Goal: Use online tool/utility

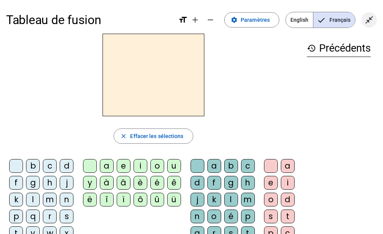
click at [370, 18] on mat-icon "close_fullscreen" at bounding box center [369, 19] width 9 height 9
click at [368, 24] on mat-icon "open_in_full" at bounding box center [369, 19] width 9 height 9
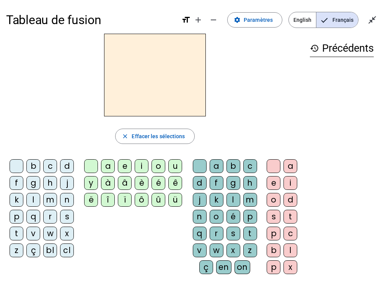
click at [29, 193] on div "l" at bounding box center [33, 200] width 14 height 14
click at [105, 164] on div "a" at bounding box center [108, 166] width 14 height 14
click at [201, 234] on div "v" at bounding box center [200, 251] width 14 height 14
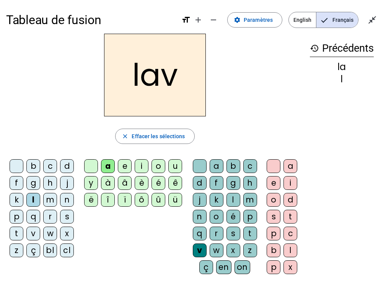
click at [275, 183] on div "e" at bounding box center [274, 183] width 14 height 14
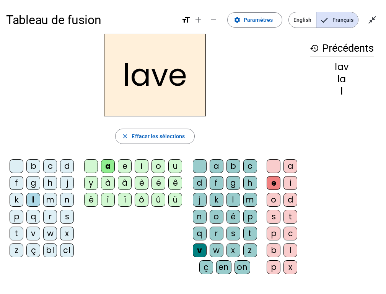
click at [32, 180] on div "g" at bounding box center [33, 183] width 14 height 14
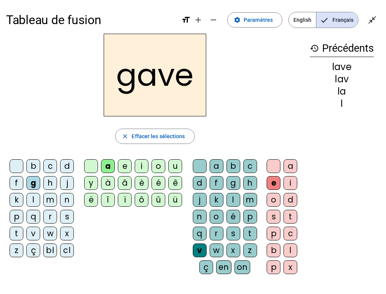
click at [47, 213] on div "r" at bounding box center [50, 217] width 14 height 14
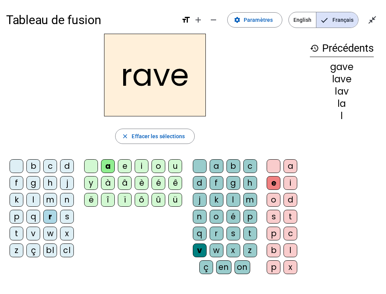
click at [13, 196] on div "k" at bounding box center [17, 200] width 14 height 14
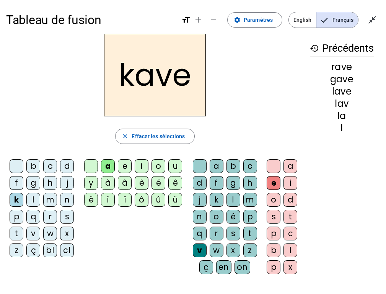
click at [47, 161] on div "c" at bounding box center [50, 166] width 14 height 14
